Goal: Information Seeking & Learning: Find specific fact

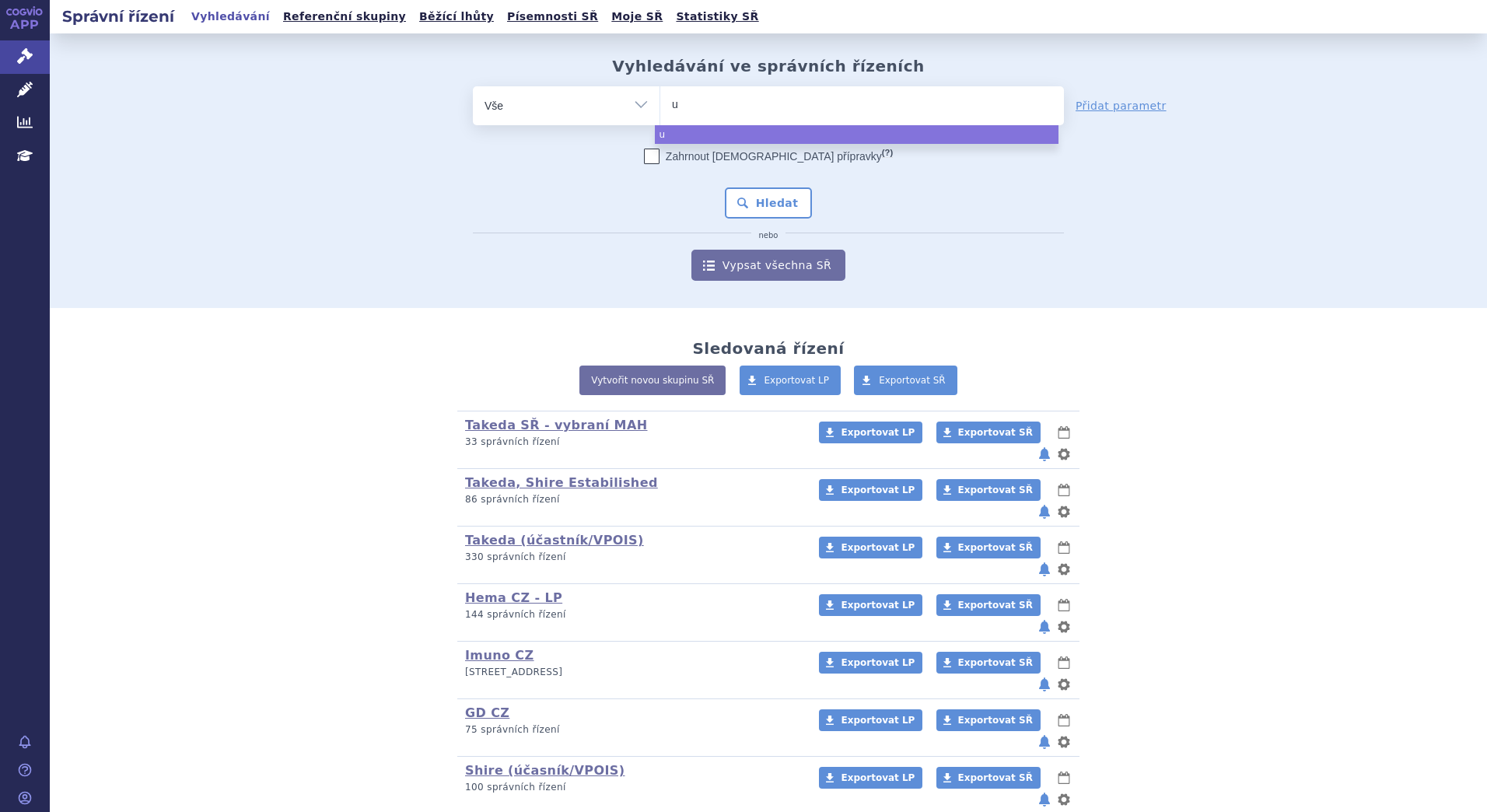
type input "us"
type input "uste"
type input "ustek"
type input "usteki"
type input "ustekin"
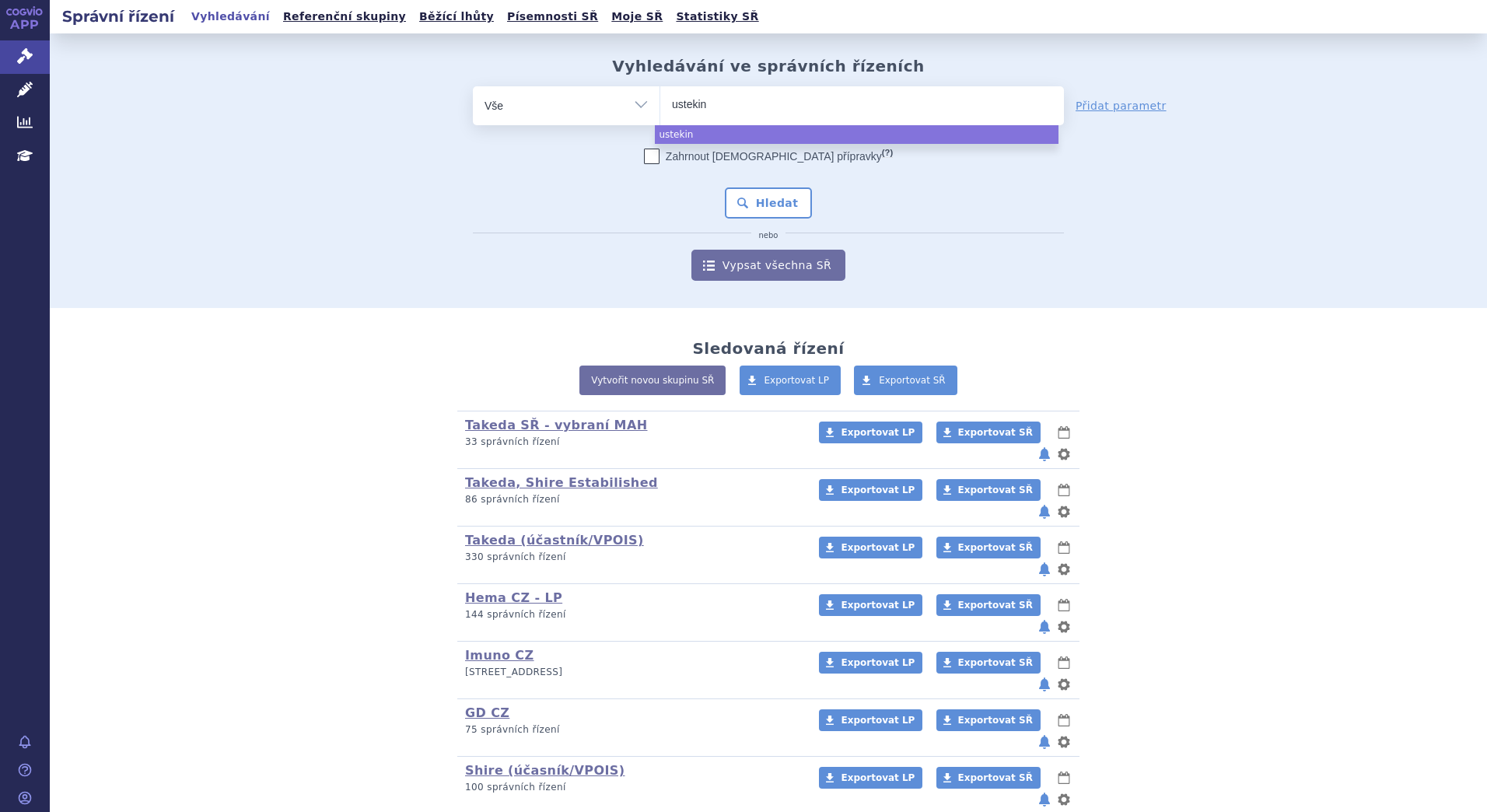
type input "ustekinu"
type input "ustekinum"
type input "[MEDICAL_DATA]"
select select "[MEDICAL_DATA]"
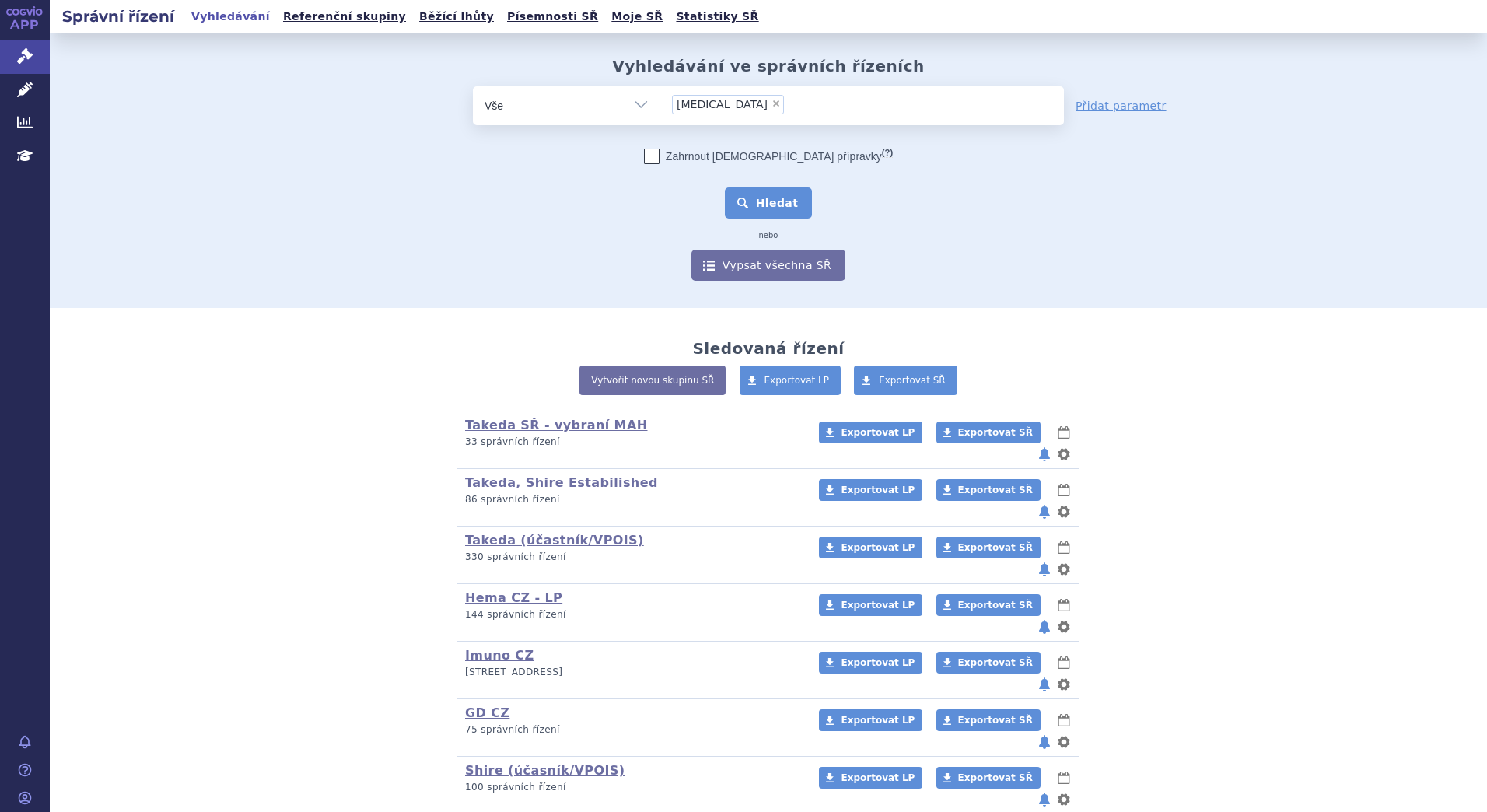
click at [764, 195] on button "Hledat" at bounding box center [769, 203] width 88 height 32
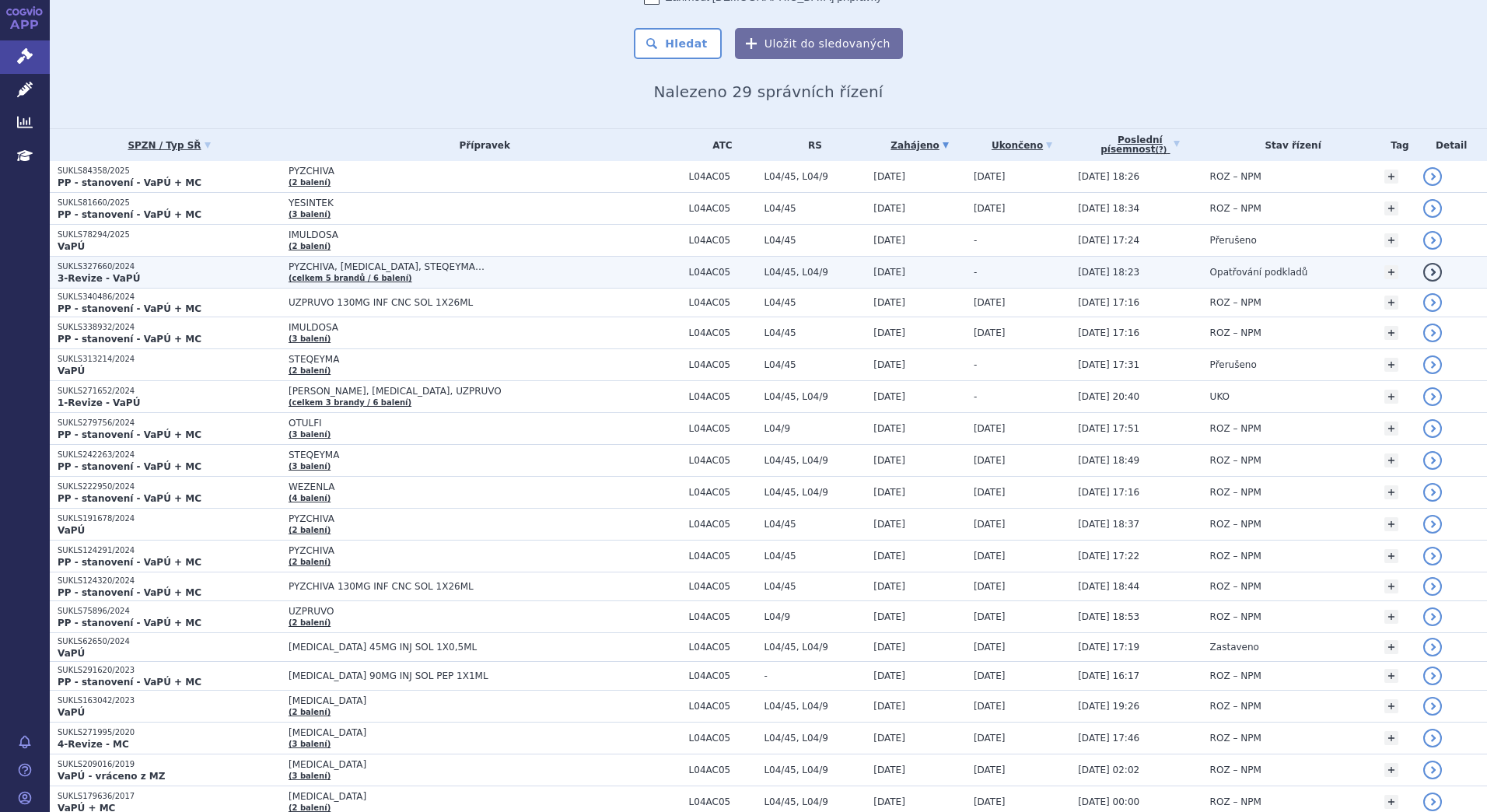
scroll to position [156, 0]
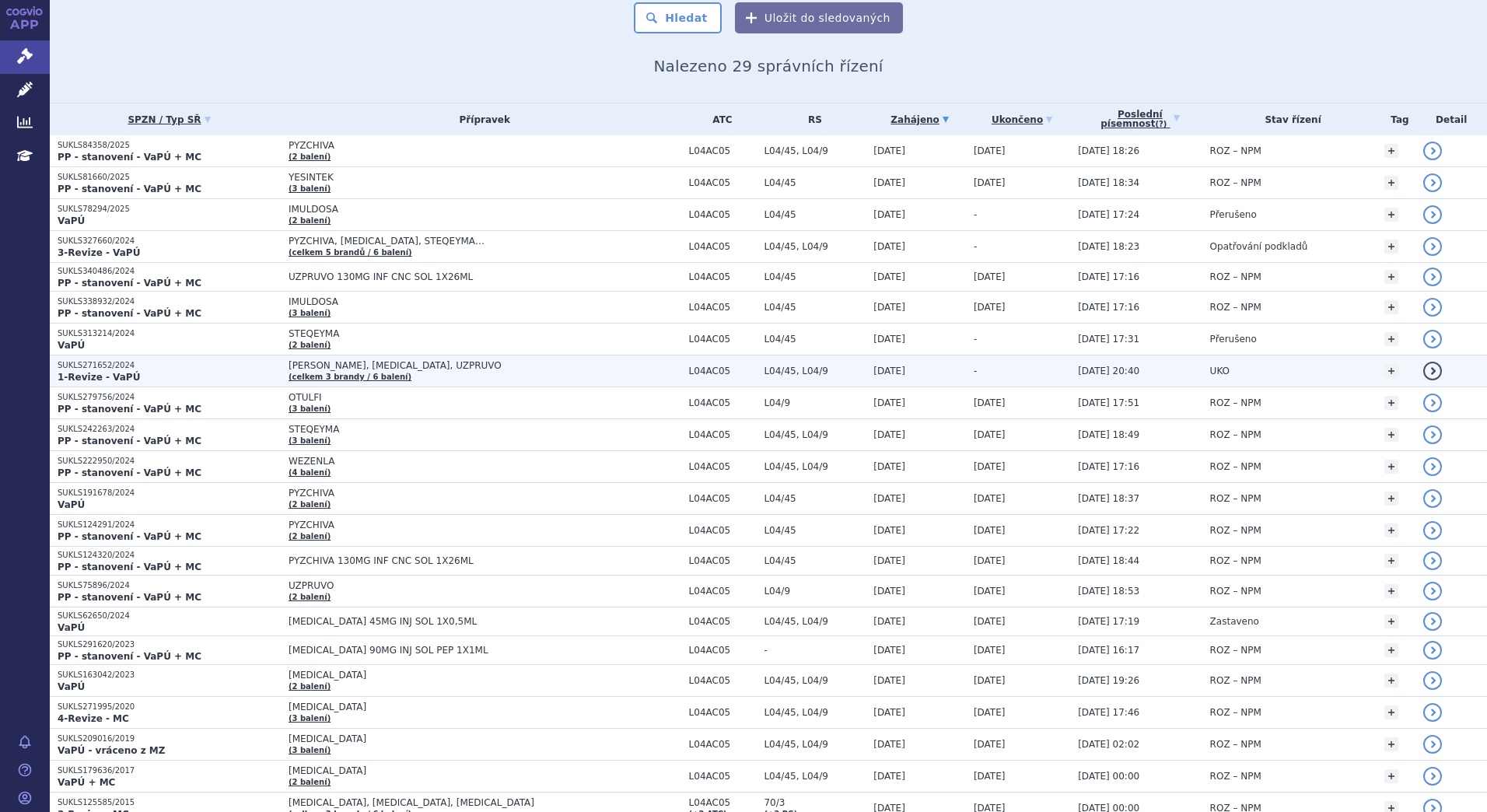
click at [498, 375] on td "[PERSON_NAME], [MEDICAL_DATA], UZPRUVO (celkem 3 [PERSON_NAME] / 6 balení)" at bounding box center [480, 370] width 401 height 32
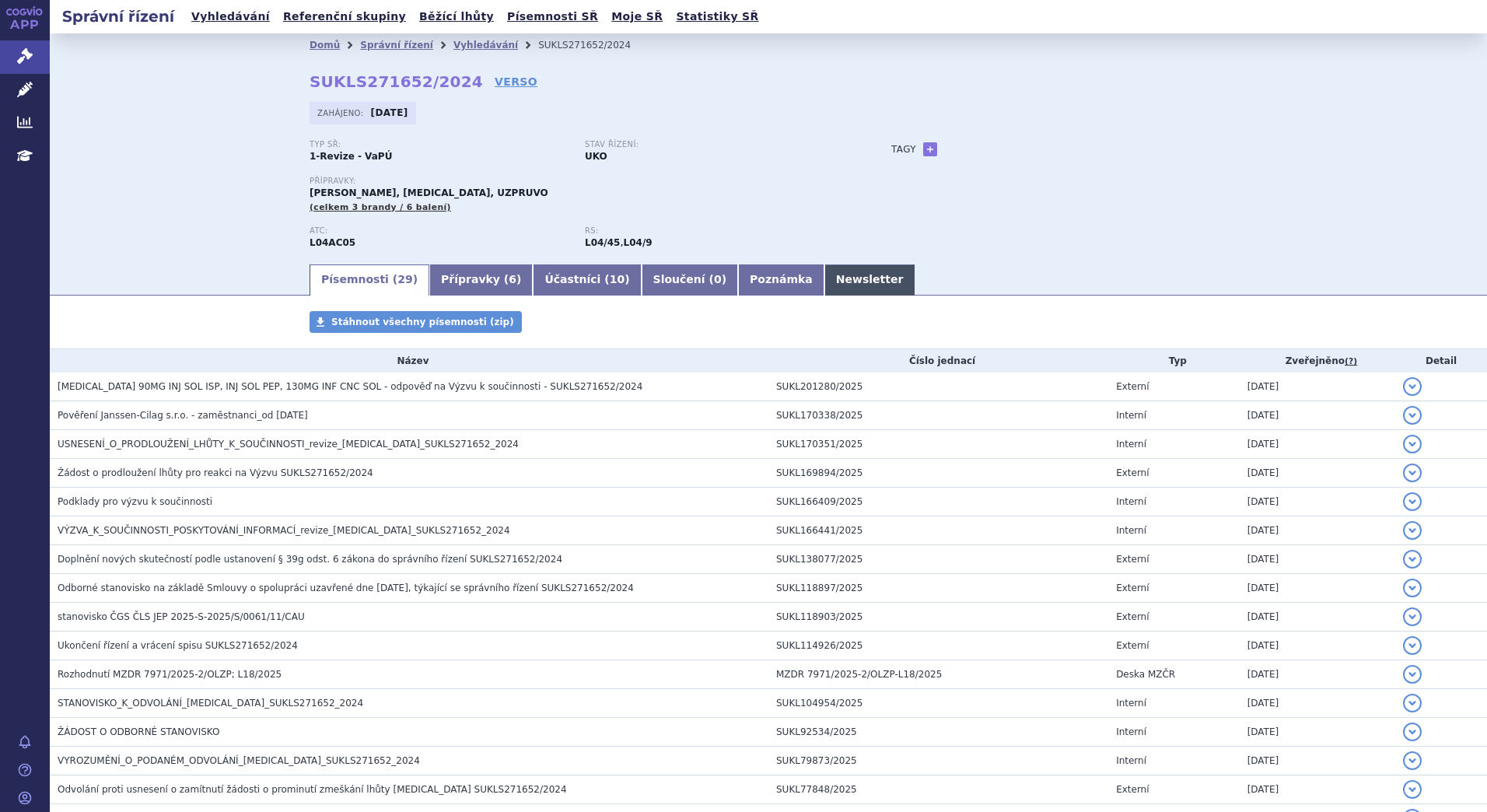
click at [825, 286] on link "Newsletter" at bounding box center [870, 279] width 91 height 32
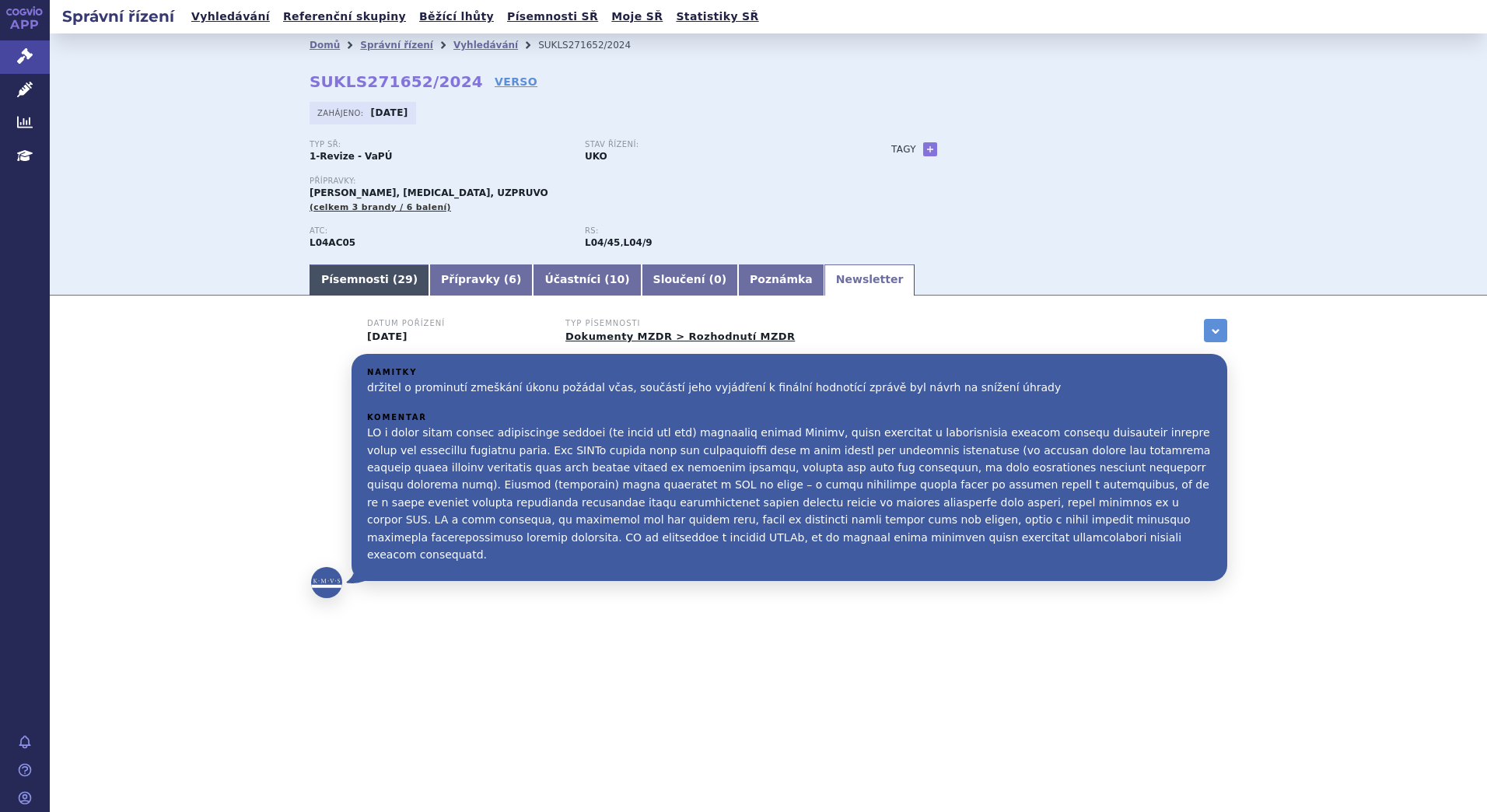
click at [381, 289] on link "Písemnosti ( 29 )" at bounding box center [369, 279] width 120 height 32
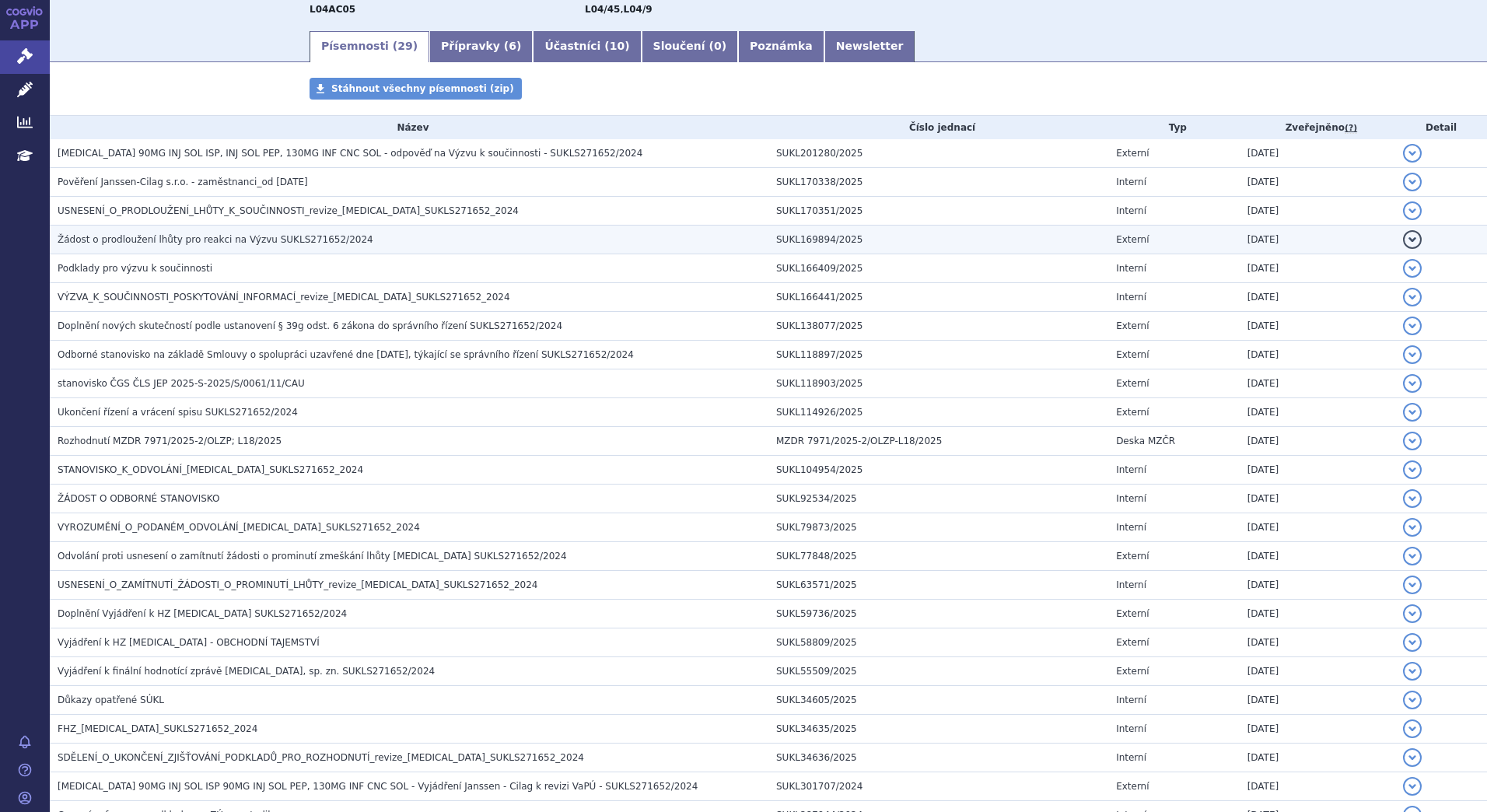
scroll to position [311, 0]
